Goal: Information Seeking & Learning: Learn about a topic

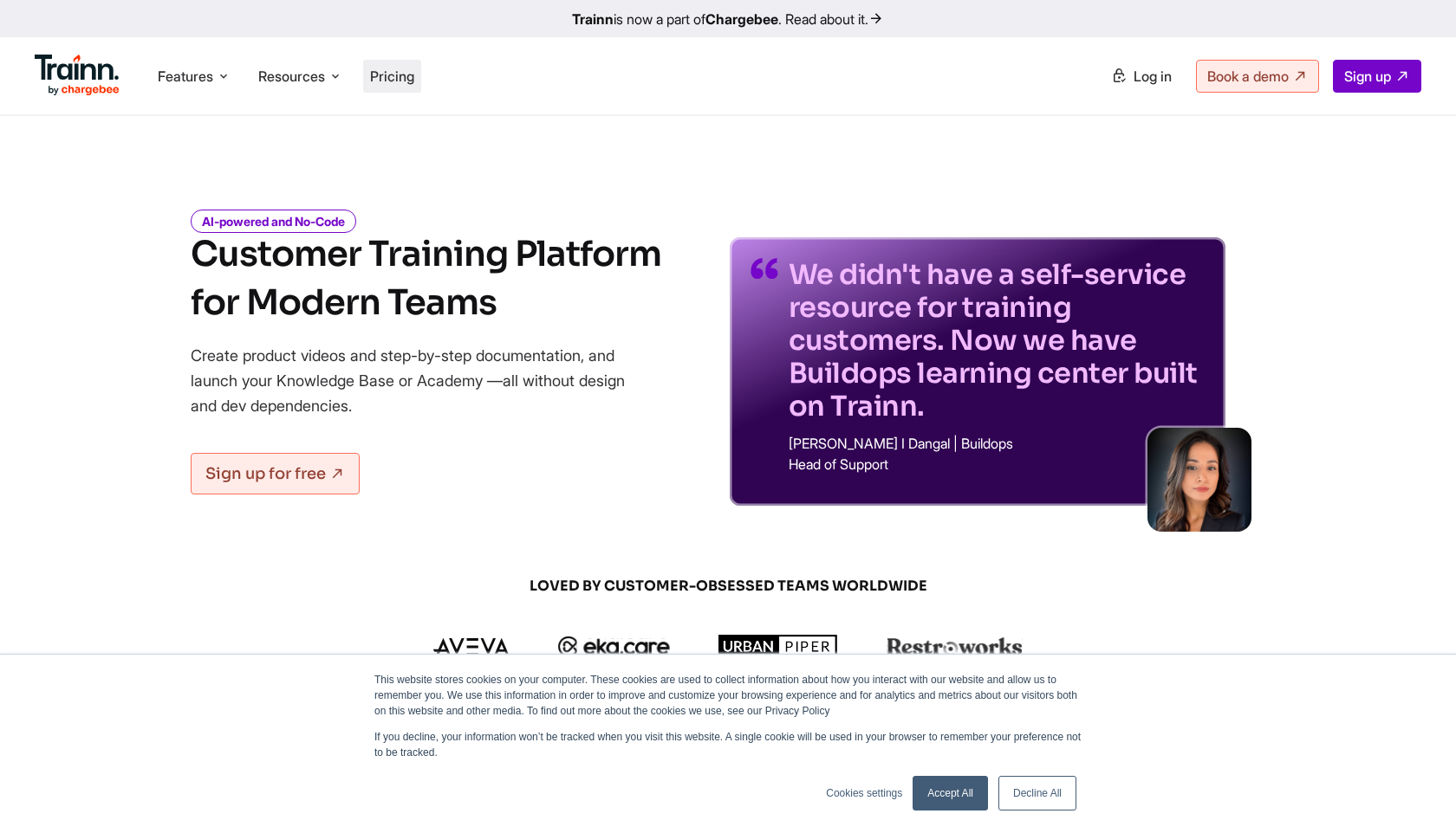
click at [411, 80] on span "Pricing" at bounding box center [392, 76] width 45 height 18
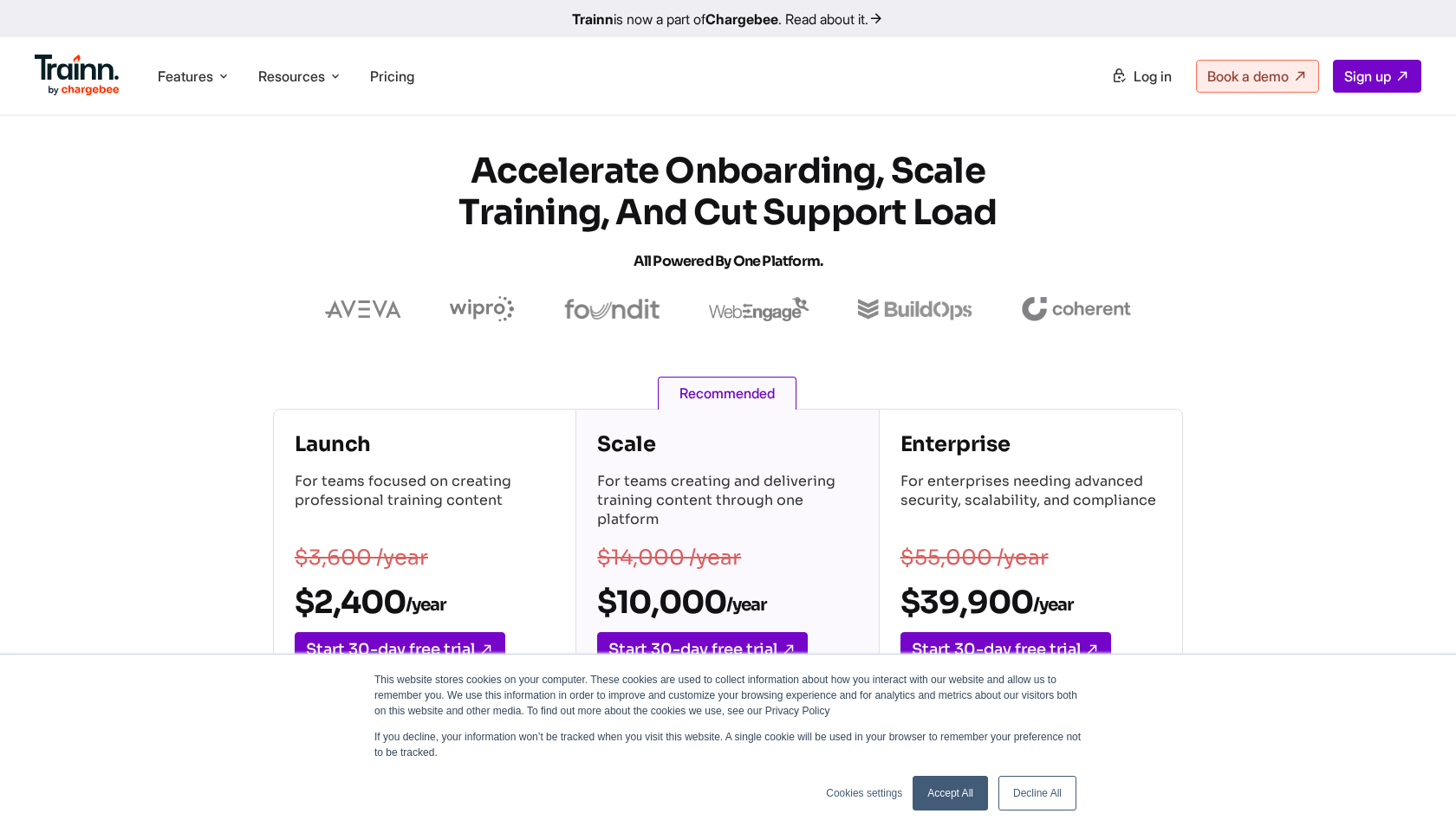
click at [1049, 794] on link "Decline All" at bounding box center [1037, 793] width 78 height 35
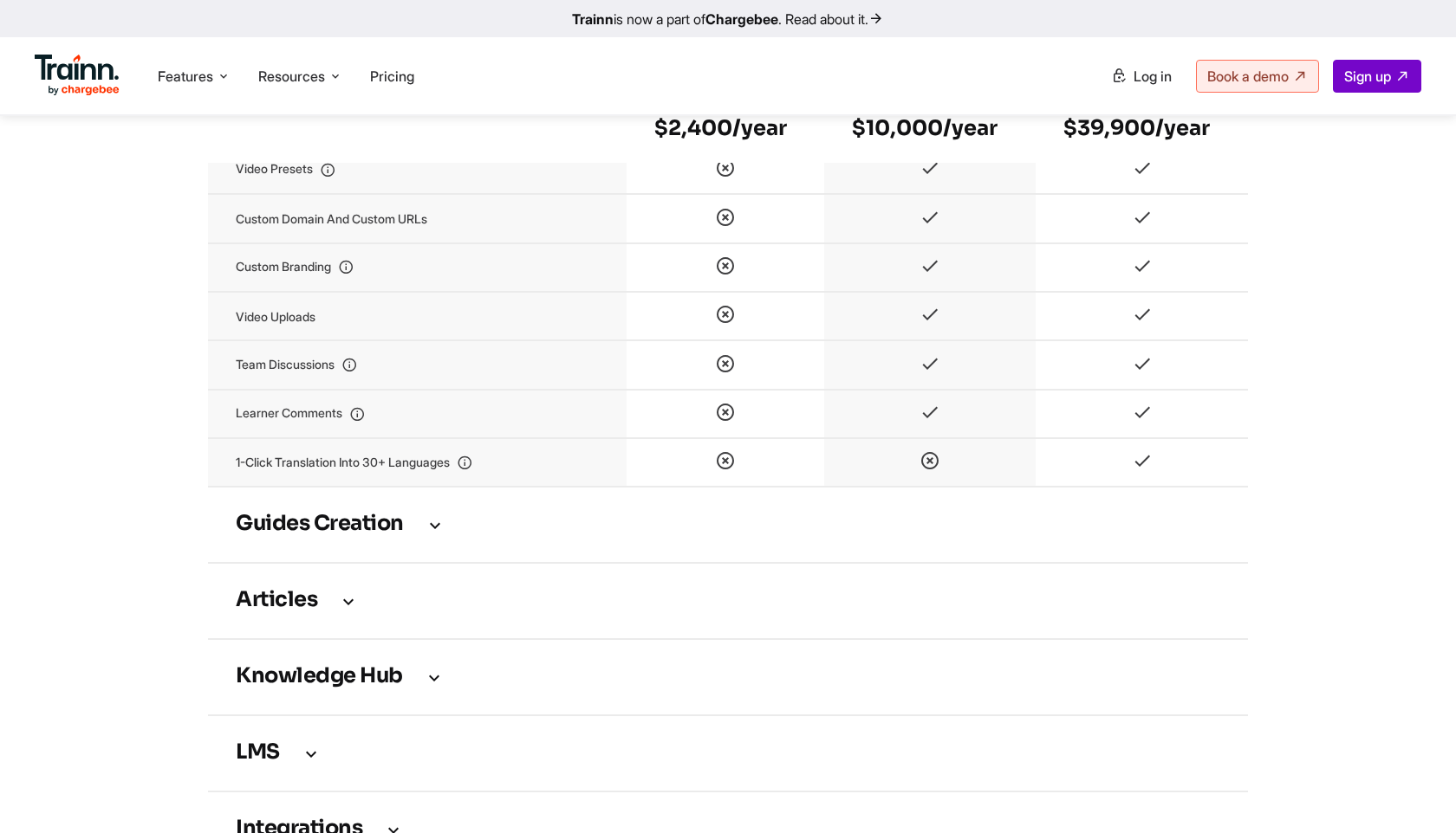
scroll to position [2120, 0]
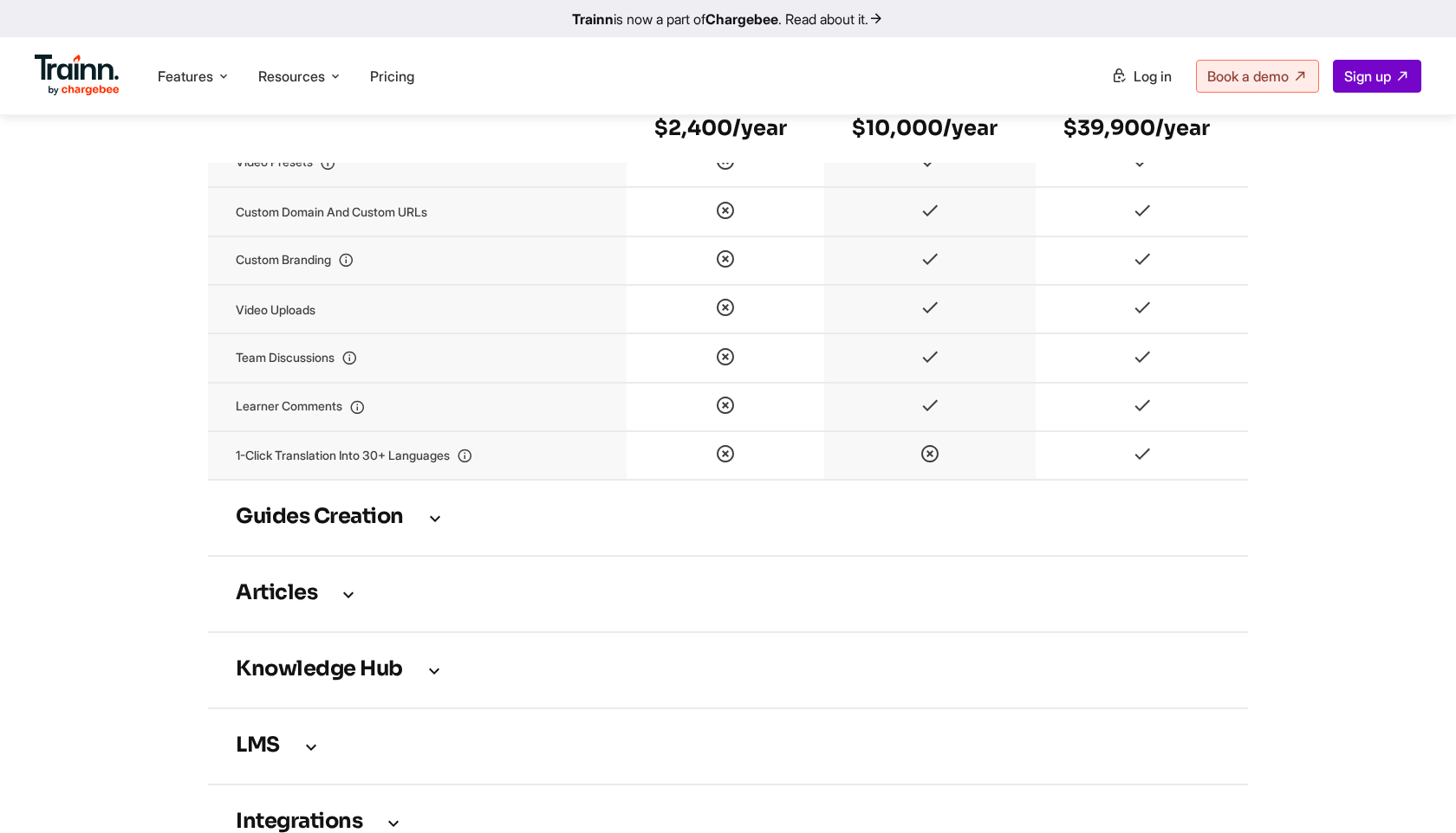
click at [421, 527] on h3 "Guides creation" at bounding box center [728, 517] width 985 height 19
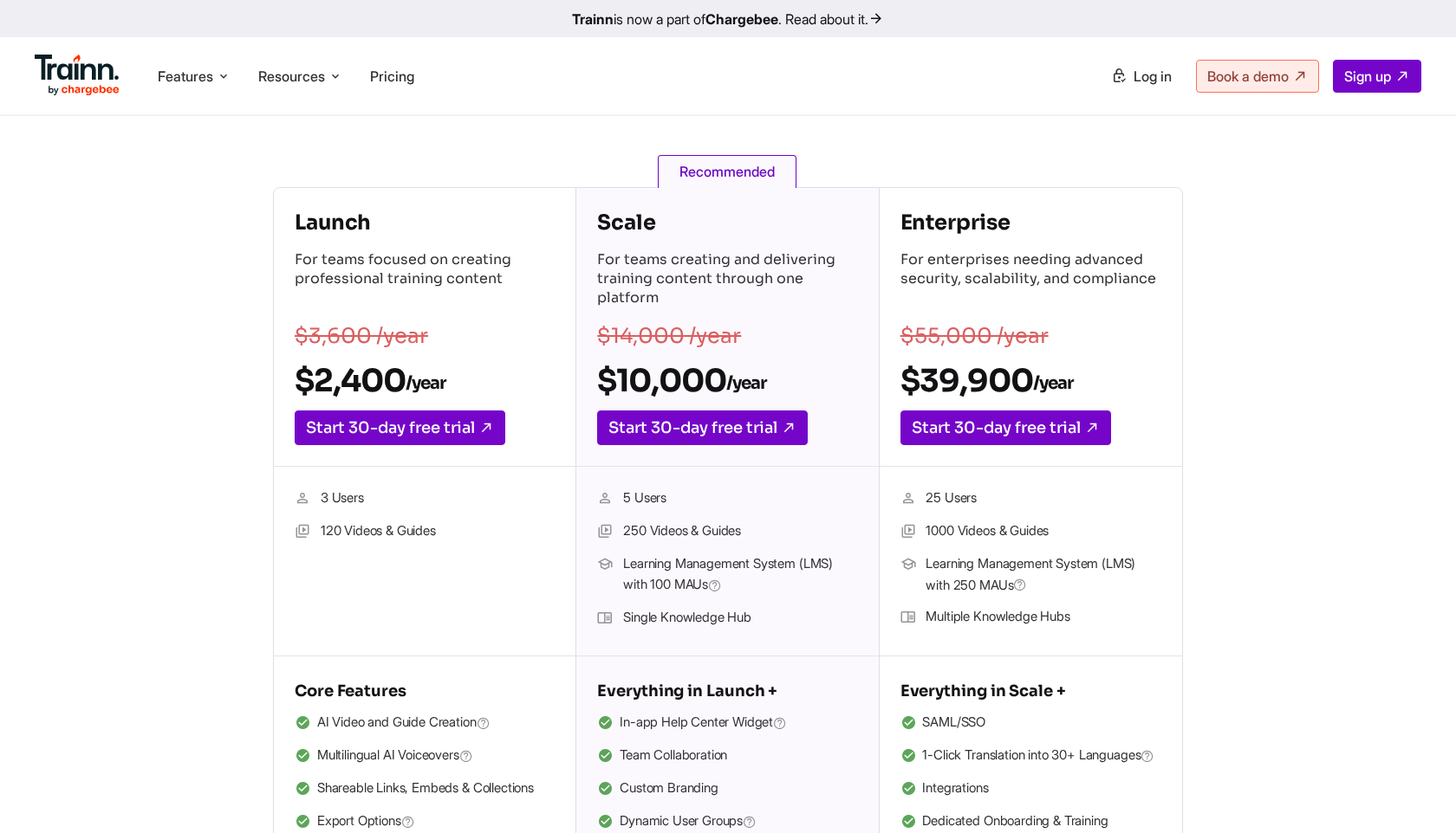
scroll to position [0, 0]
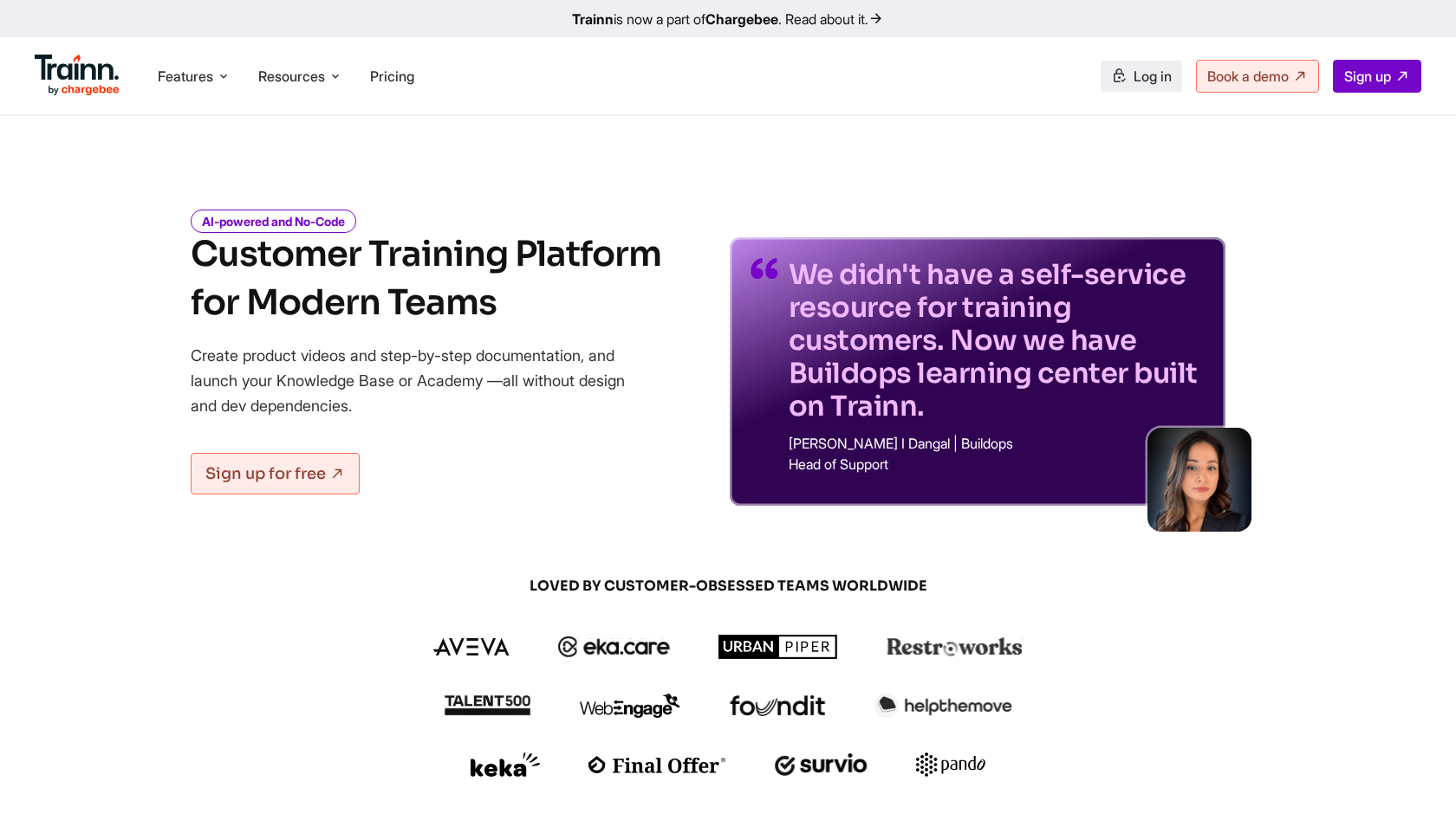
click at [1133, 81] on span "Log in" at bounding box center [1152, 76] width 39 height 18
